Goal: Information Seeking & Learning: Learn about a topic

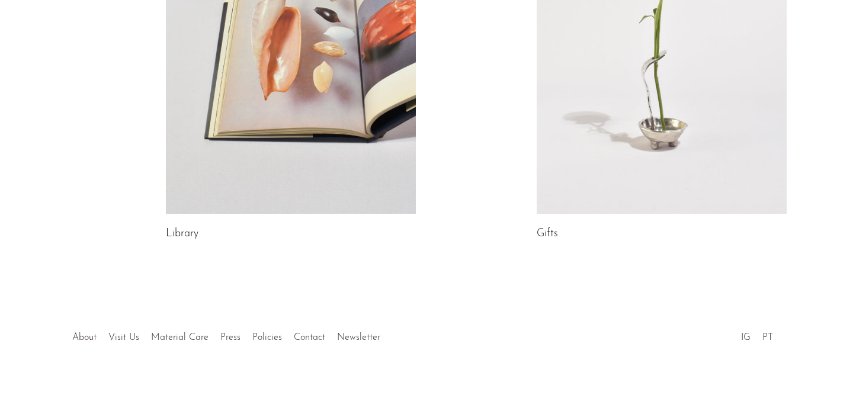
scroll to position [743, 0]
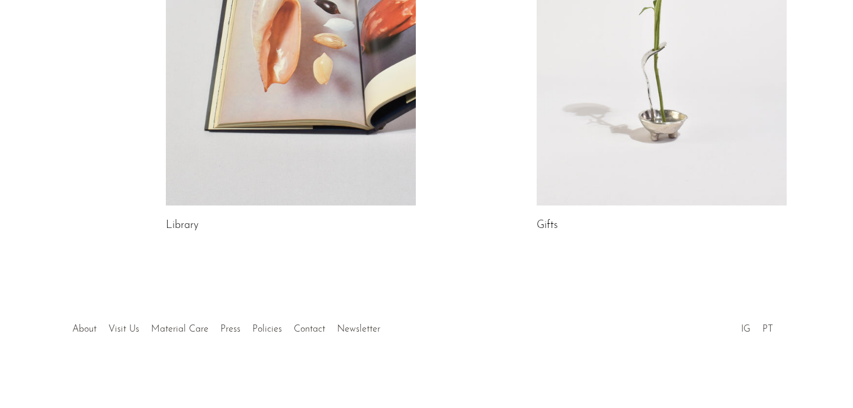
click at [279, 147] on link at bounding box center [291, 30] width 250 height 350
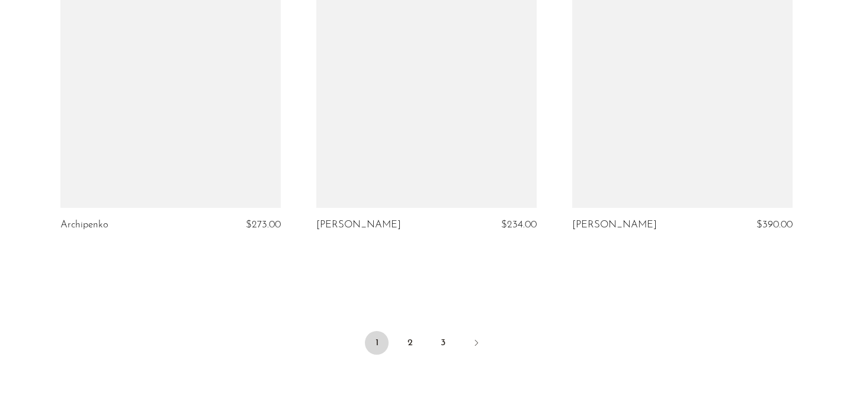
scroll to position [4258, 0]
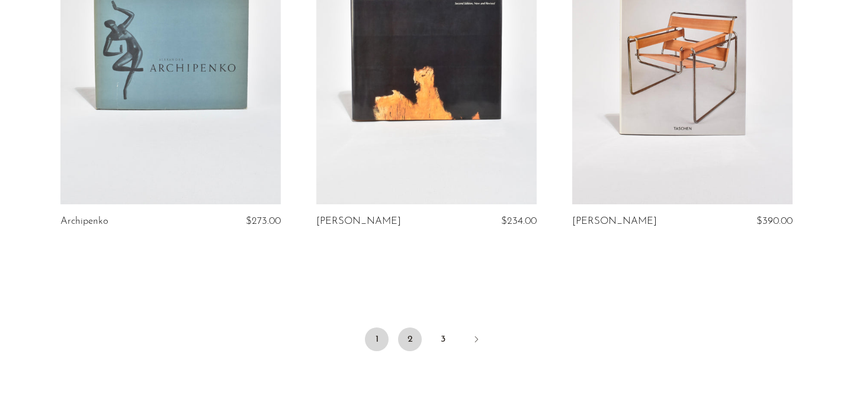
click at [401, 328] on link "2" at bounding box center [410, 340] width 24 height 24
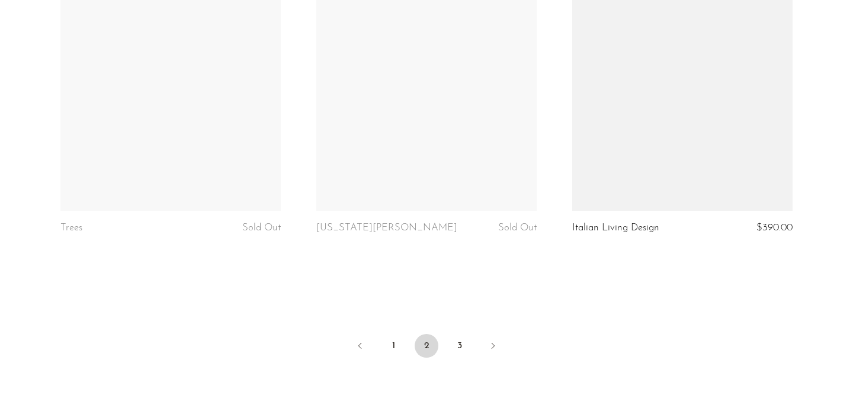
scroll to position [4253, 0]
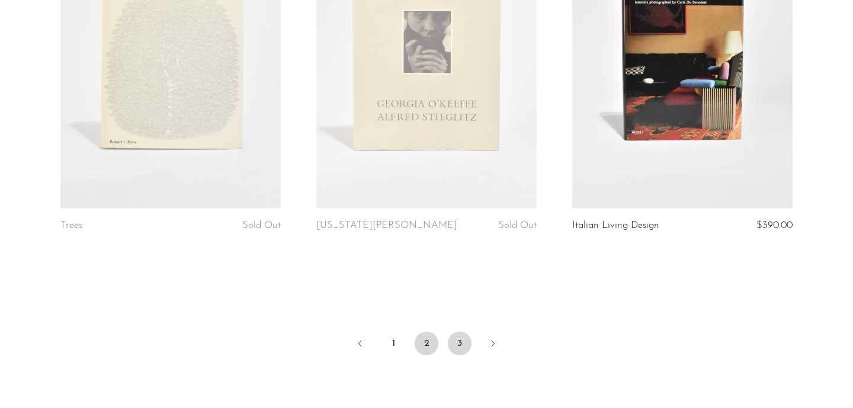
click at [455, 346] on link "3" at bounding box center [460, 344] width 24 height 24
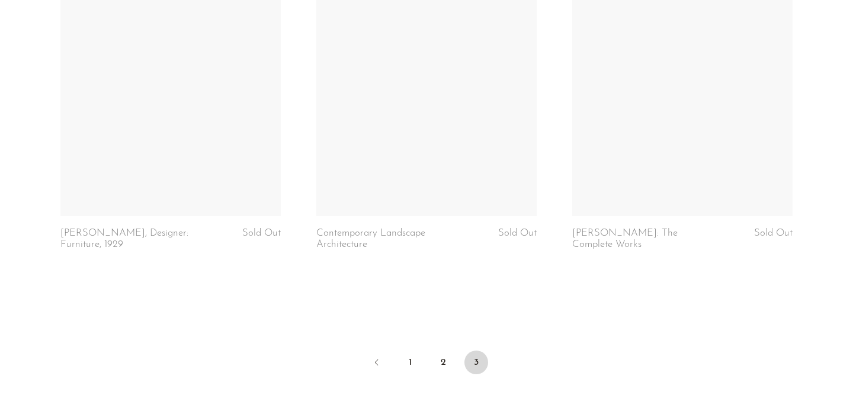
scroll to position [3547, 0]
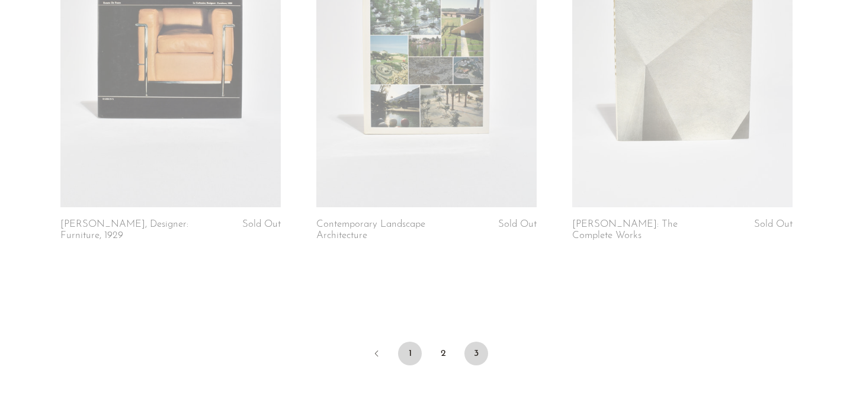
click at [416, 342] on link "1" at bounding box center [410, 354] width 24 height 24
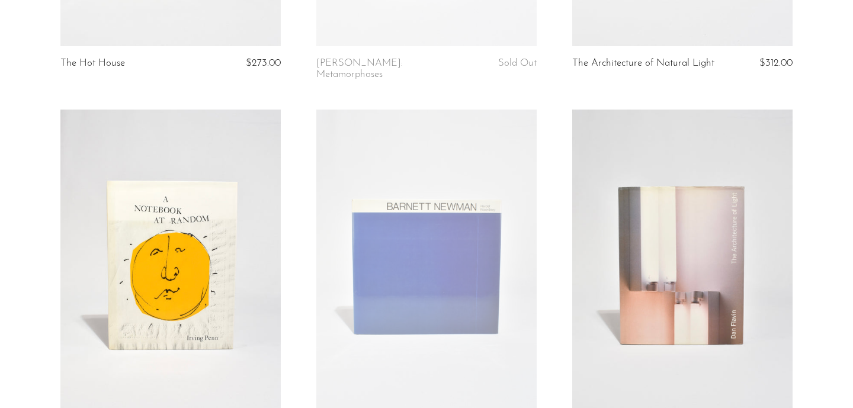
scroll to position [747, 0]
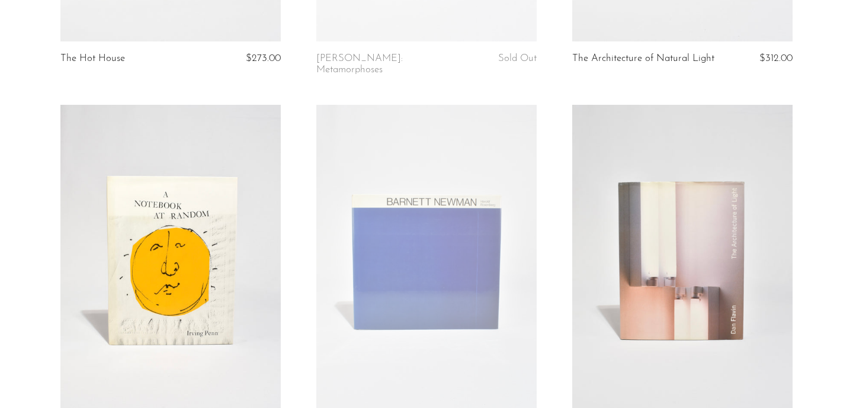
click at [223, 251] on link at bounding box center [170, 259] width 220 height 309
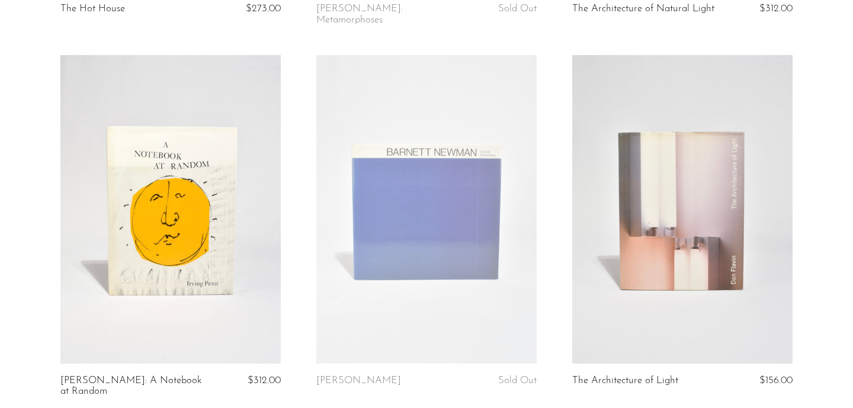
scroll to position [801, 0]
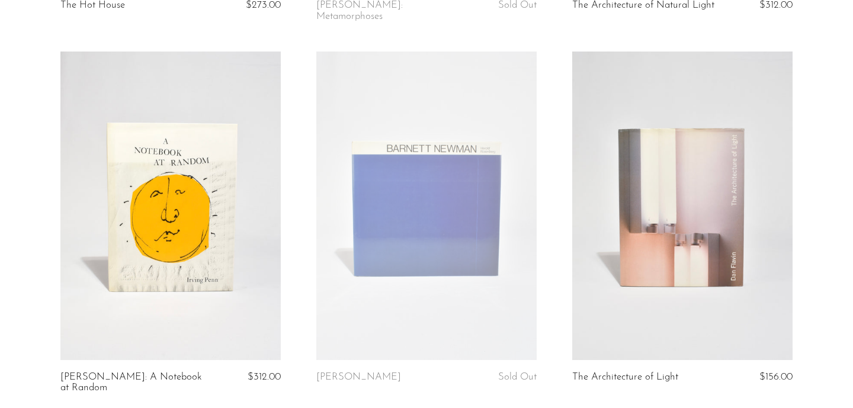
click at [432, 210] on link at bounding box center [426, 206] width 220 height 309
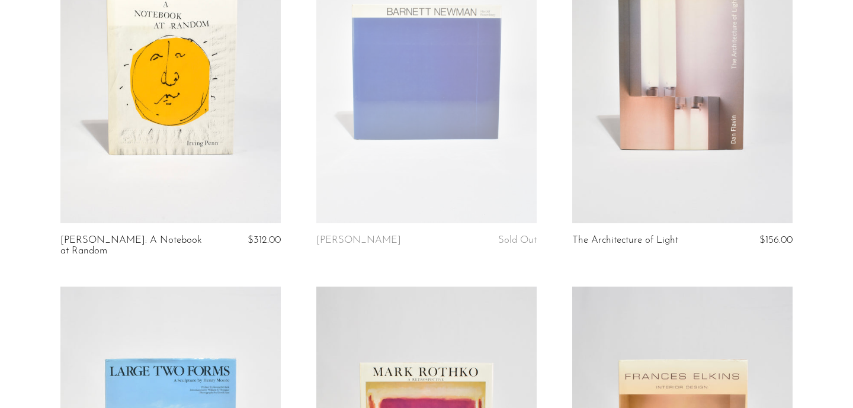
scroll to position [893, 0]
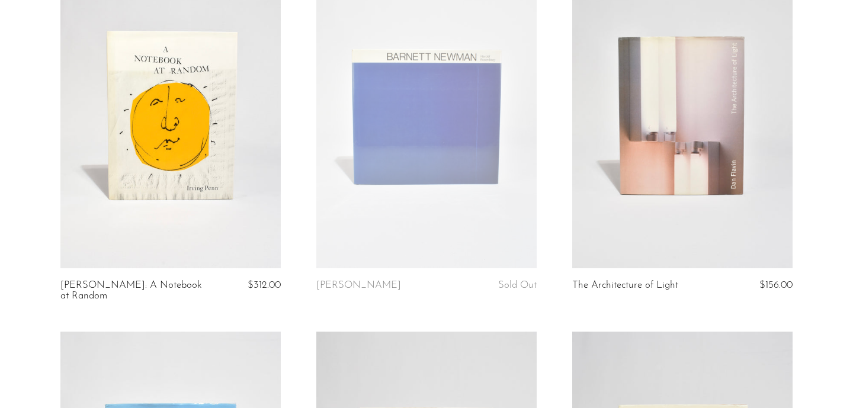
click at [172, 165] on link at bounding box center [170, 114] width 220 height 309
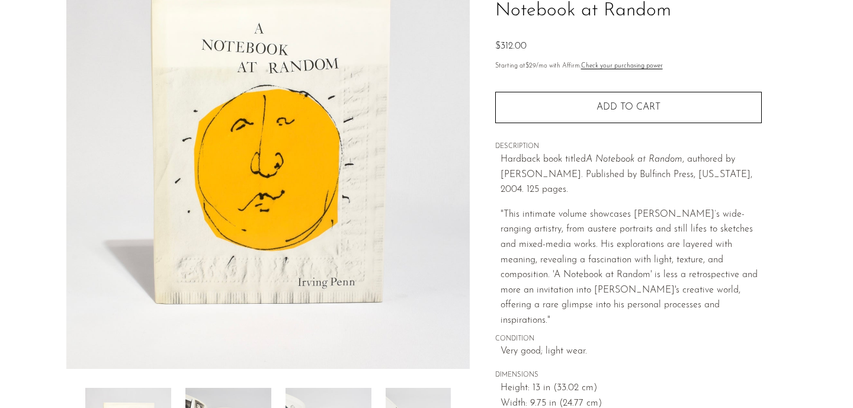
scroll to position [227, 0]
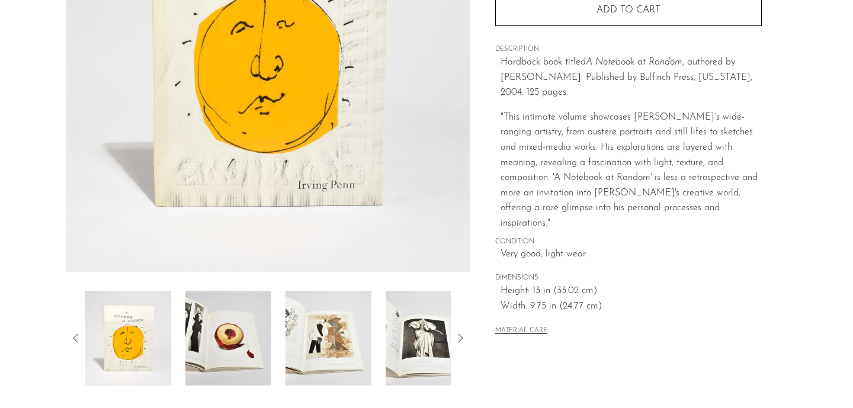
click at [331, 323] on img at bounding box center [328, 338] width 86 height 95
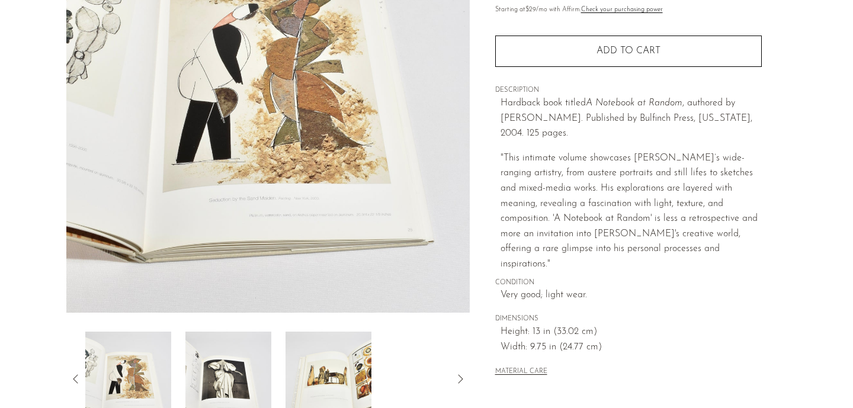
scroll to position [184, 0]
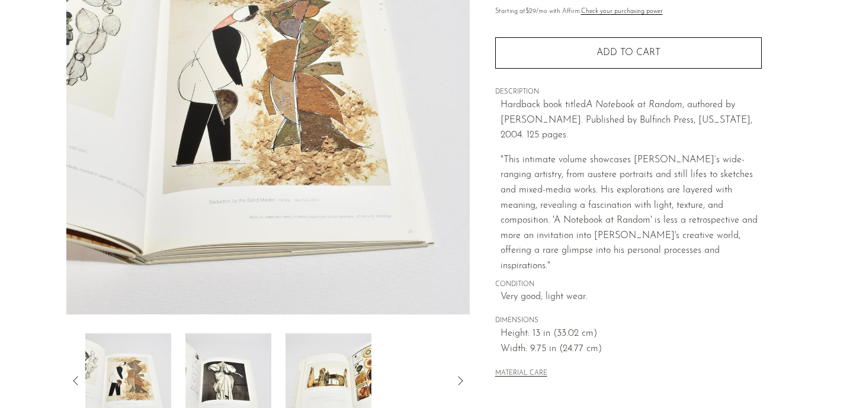
click at [317, 362] on img at bounding box center [328, 380] width 86 height 95
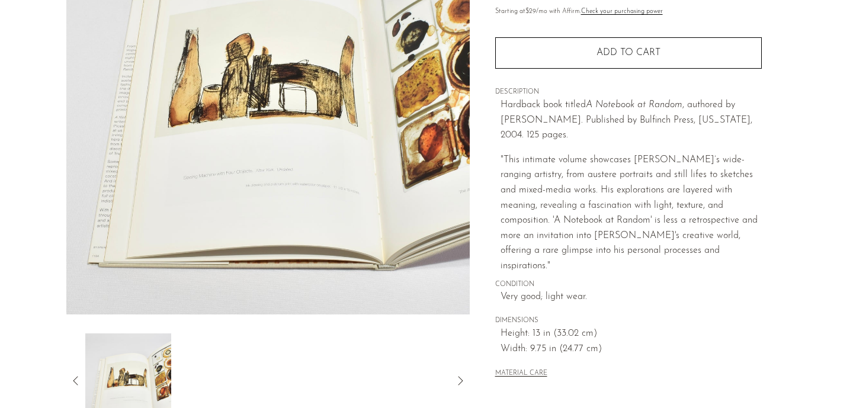
click at [69, 377] on icon at bounding box center [76, 381] width 14 height 14
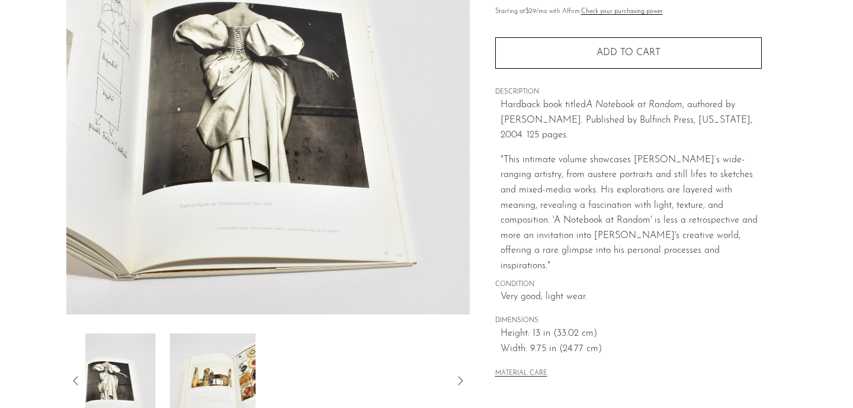
click at [69, 377] on icon at bounding box center [76, 381] width 14 height 14
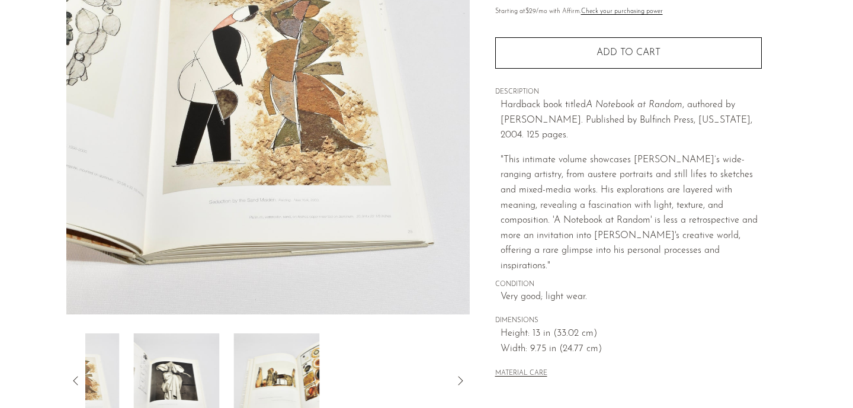
click at [69, 377] on icon at bounding box center [76, 381] width 14 height 14
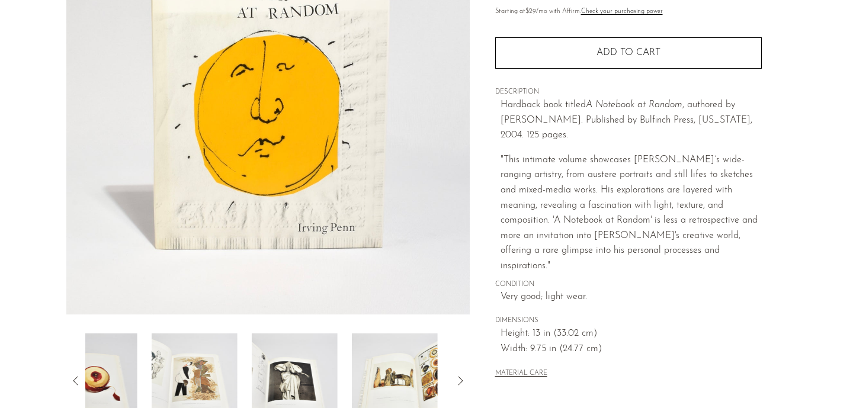
click at [69, 377] on icon at bounding box center [76, 381] width 14 height 14
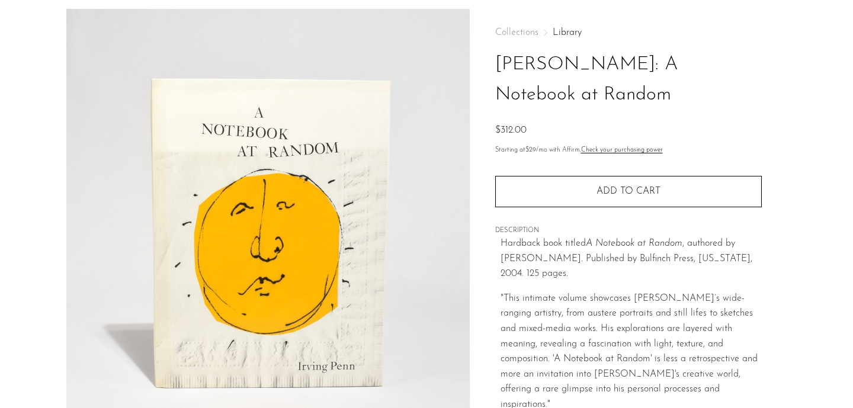
scroll to position [41, 0]
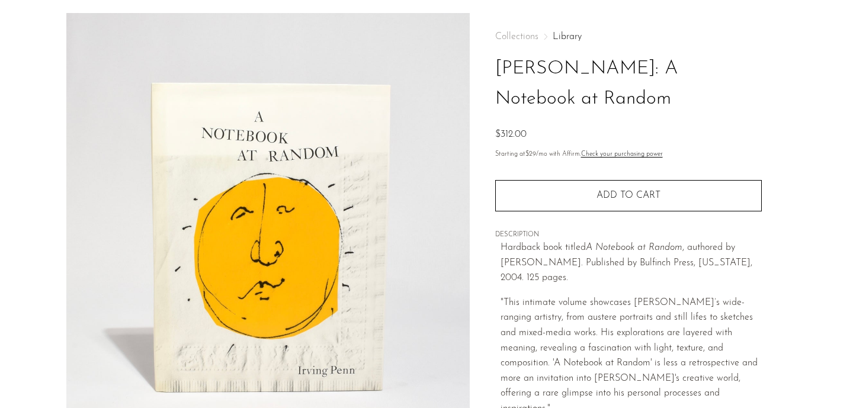
drag, startPoint x: 497, startPoint y: 67, endPoint x: 561, endPoint y: 105, distance: 74.3
click at [561, 105] on h1 "[PERSON_NAME]: A Notebook at Random" at bounding box center [628, 84] width 267 height 60
copy h1 "[PERSON_NAME]: A Notebook at Random"
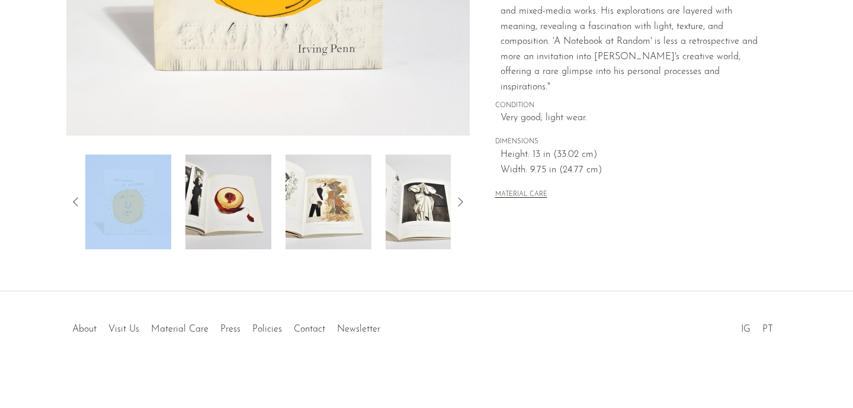
scroll to position [0, 0]
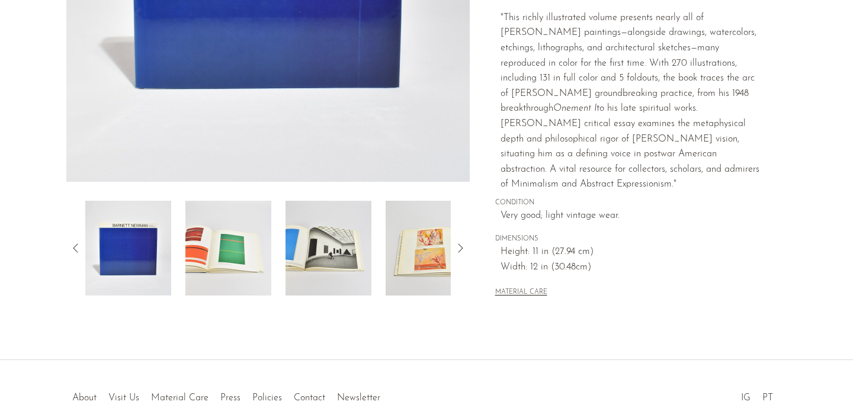
scroll to position [317, 0]
click at [325, 244] on img at bounding box center [328, 247] width 86 height 95
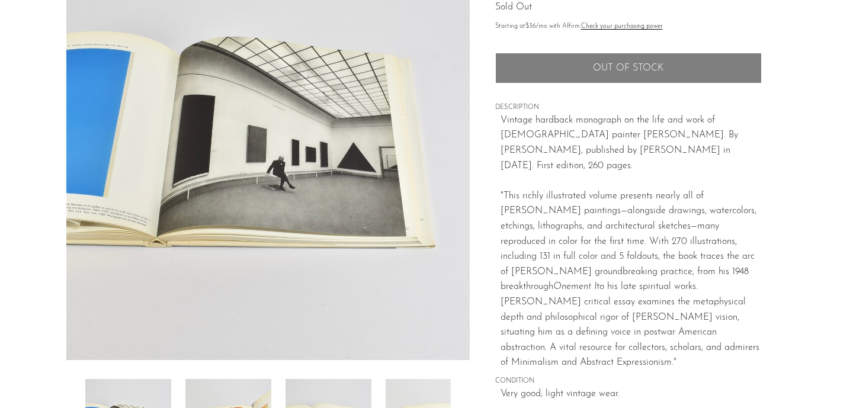
scroll to position [136, 0]
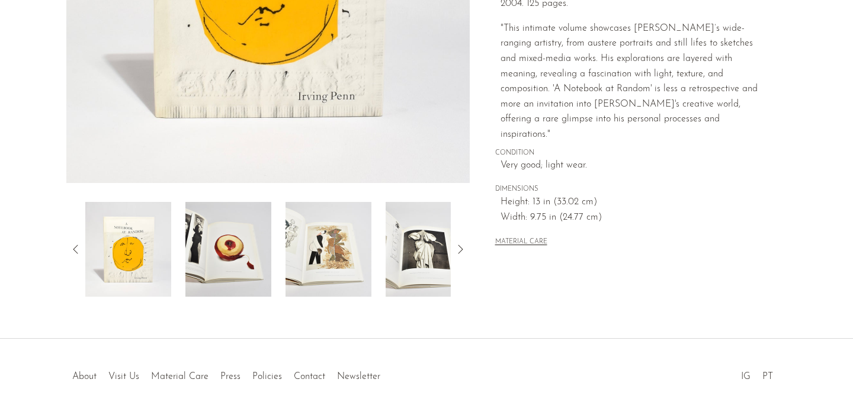
click at [218, 251] on img at bounding box center [228, 249] width 86 height 95
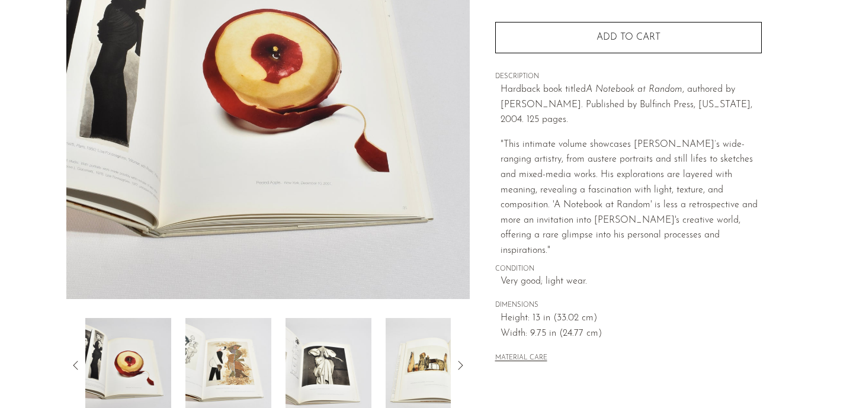
scroll to position [210, 0]
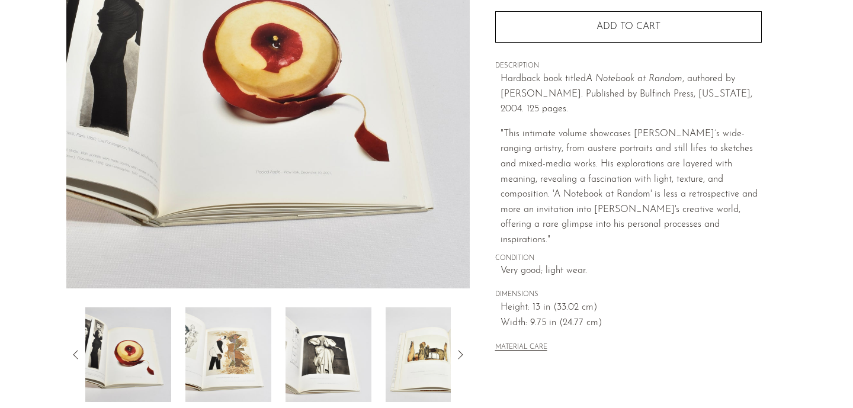
click at [224, 352] on img at bounding box center [228, 354] width 86 height 95
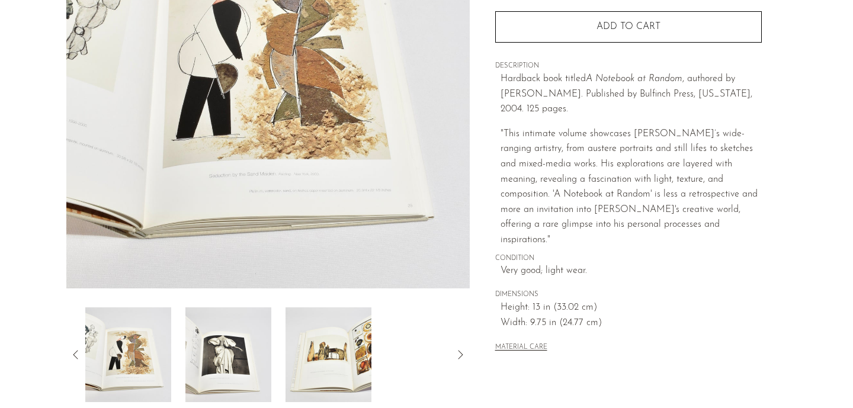
click at [300, 351] on img at bounding box center [328, 354] width 86 height 95
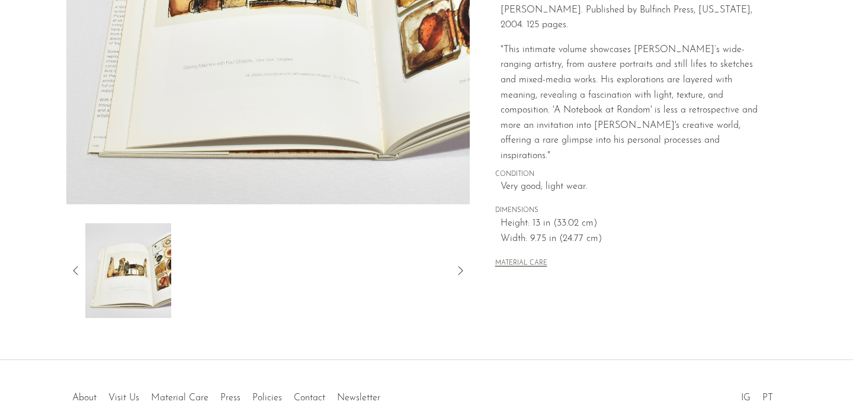
scroll to position [297, 0]
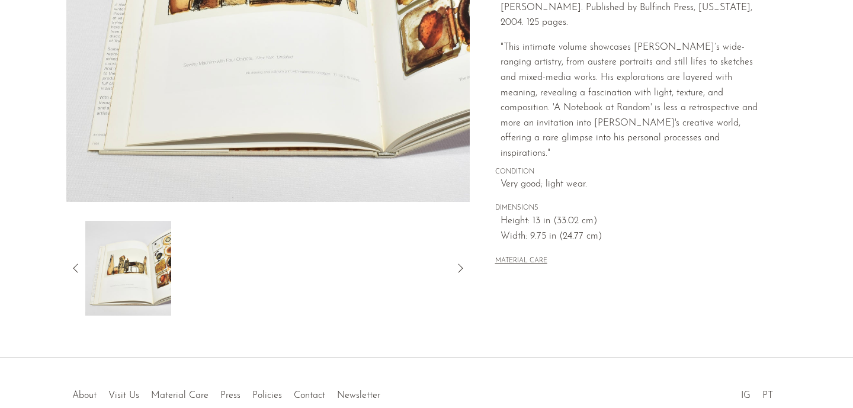
click at [73, 265] on icon at bounding box center [76, 268] width 14 height 14
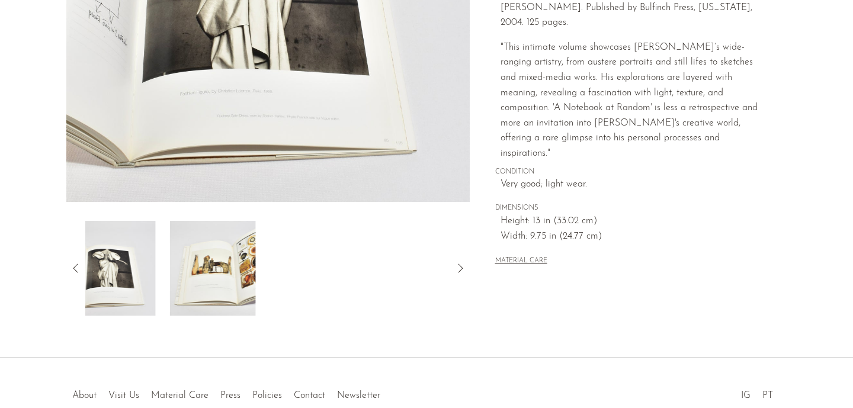
click at [73, 265] on icon at bounding box center [76, 268] width 14 height 14
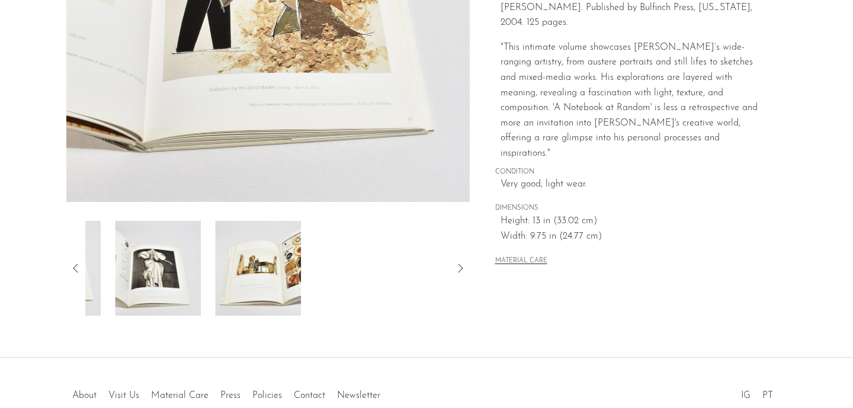
click at [73, 265] on icon at bounding box center [76, 268] width 14 height 14
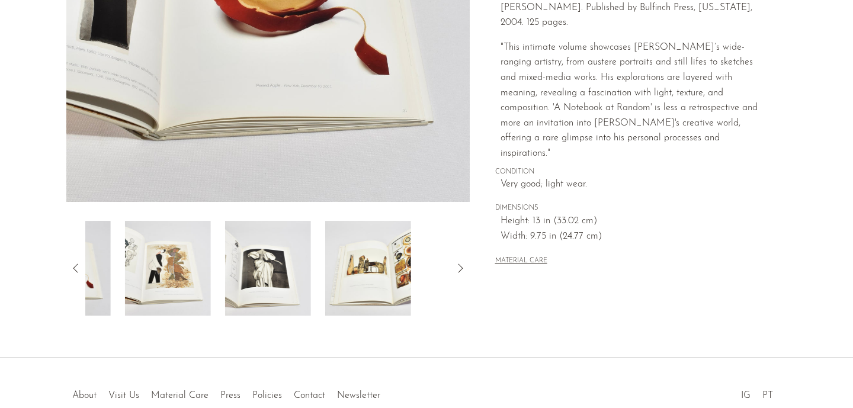
click at [73, 265] on icon at bounding box center [76, 268] width 14 height 14
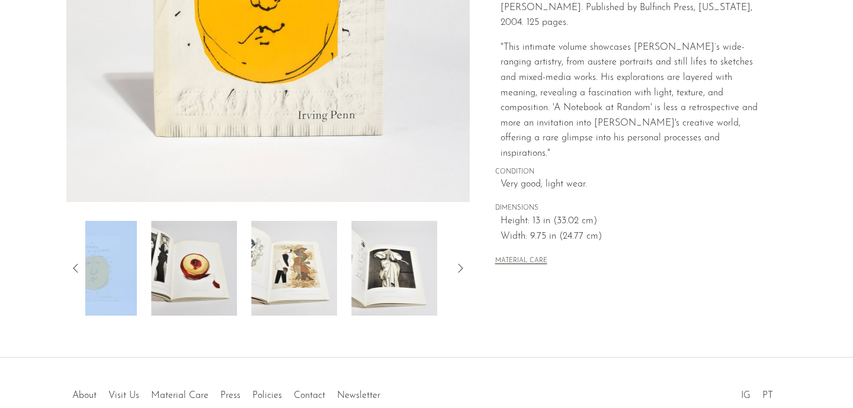
click at [73, 265] on icon at bounding box center [76, 268] width 14 height 14
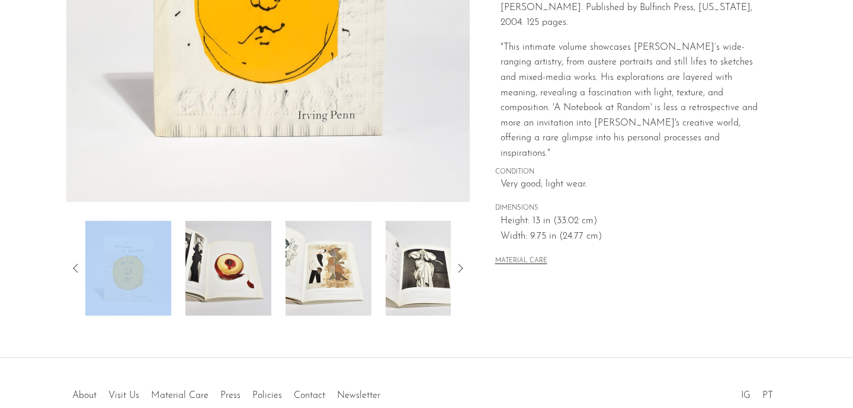
click at [117, 273] on img at bounding box center [128, 268] width 86 height 95
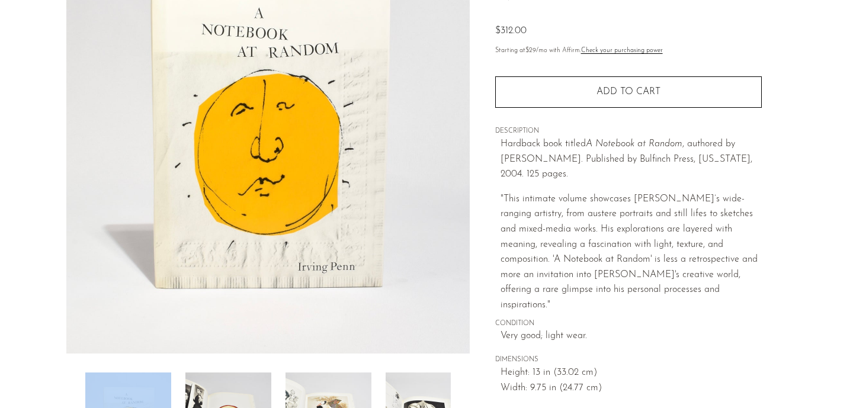
scroll to position [127, 0]
